Goal: Use online tool/utility

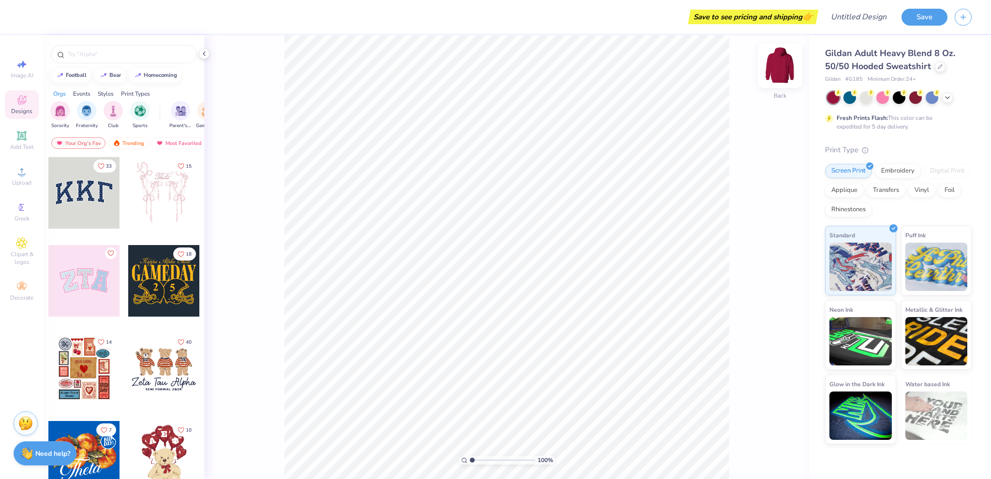
click at [788, 66] on img at bounding box center [780, 65] width 39 height 39
click at [784, 66] on img at bounding box center [780, 65] width 39 height 39
type input "1"
drag, startPoint x: 475, startPoint y: 463, endPoint x: 463, endPoint y: 458, distance: 12.9
click at [470, 460] on input "range" at bounding box center [502, 460] width 65 height 9
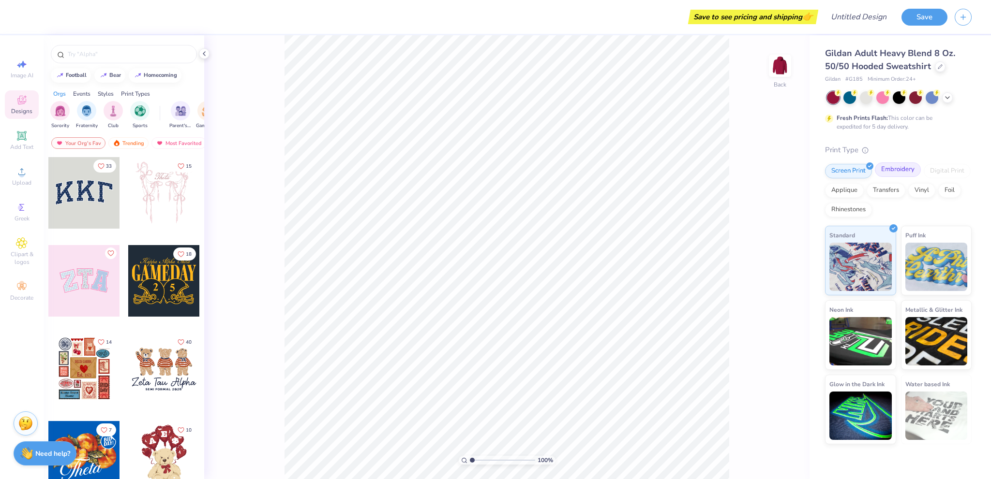
click at [890, 166] on div "Embroidery" at bounding box center [898, 170] width 46 height 15
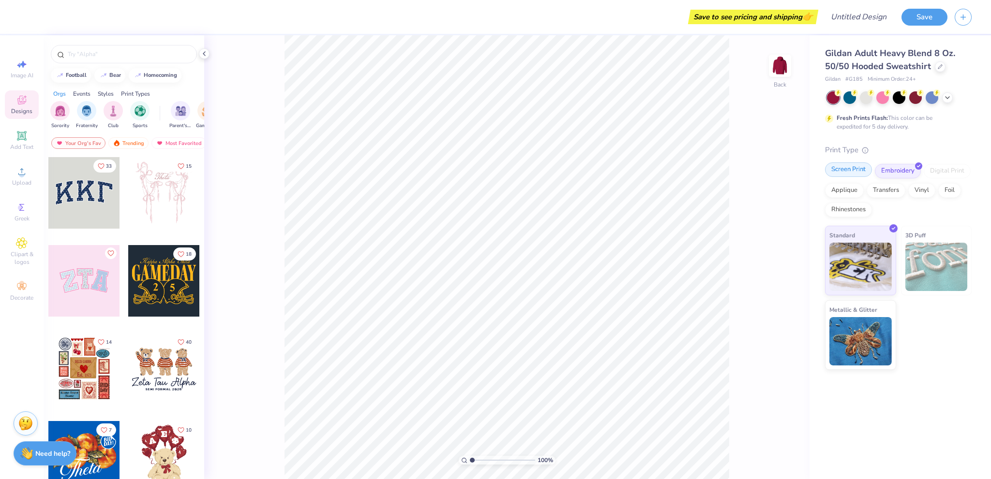
click at [854, 163] on div "Screen Print" at bounding box center [848, 170] width 47 height 15
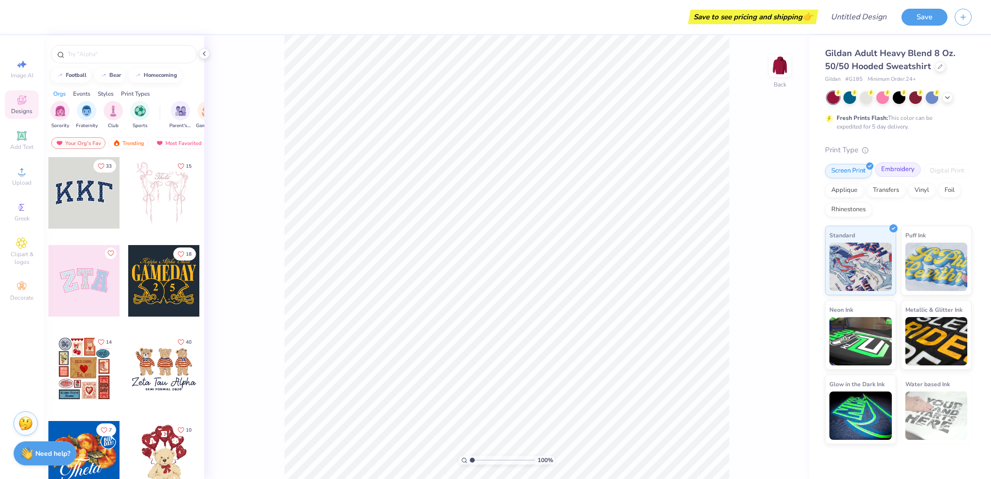
click at [882, 170] on div "Embroidery" at bounding box center [898, 170] width 46 height 15
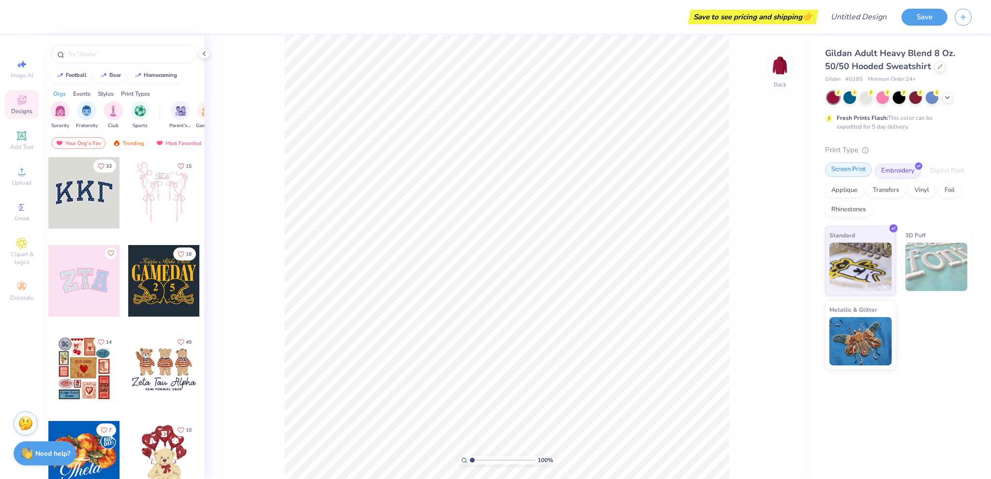
drag, startPoint x: 862, startPoint y: 168, endPoint x: 877, endPoint y: 168, distance: 15.0
click at [862, 168] on div "Screen Print" at bounding box center [848, 170] width 47 height 15
